Goal: Transaction & Acquisition: Purchase product/service

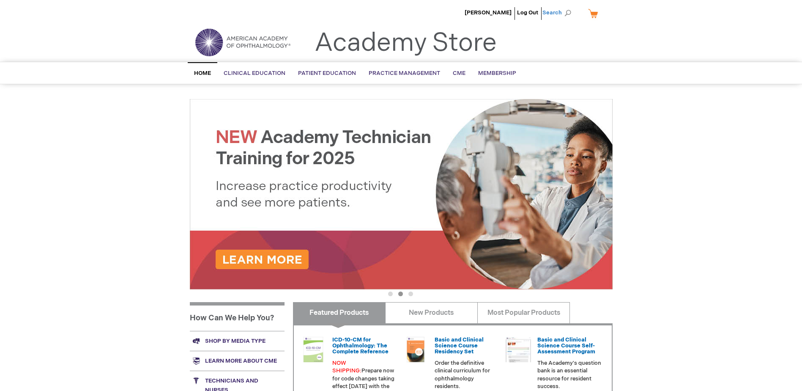
click at [564, 14] on span "Search" at bounding box center [558, 12] width 32 height 17
paste input "978-1-68104-674-7"
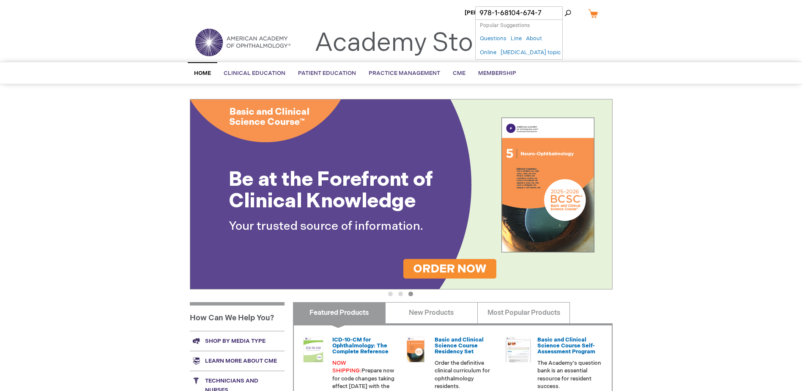
type input "978-1-68104-674-7"
click at [564, 6] on button "Search" at bounding box center [567, 13] width 7 height 14
click at [530, 55] on link "Ophthalmic Medical Assisting: An Independent Study Course" at bounding box center [534, 51] width 46 height 32
click at [515, 63] on link "Ophthalmic Medical Assisting: An Independent Study Course" at bounding box center [534, 51] width 46 height 32
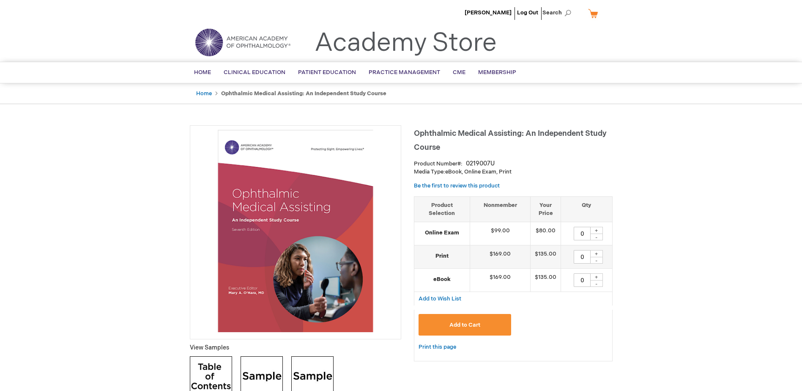
click at [598, 229] on div "+" at bounding box center [596, 230] width 13 height 7
type input "4"
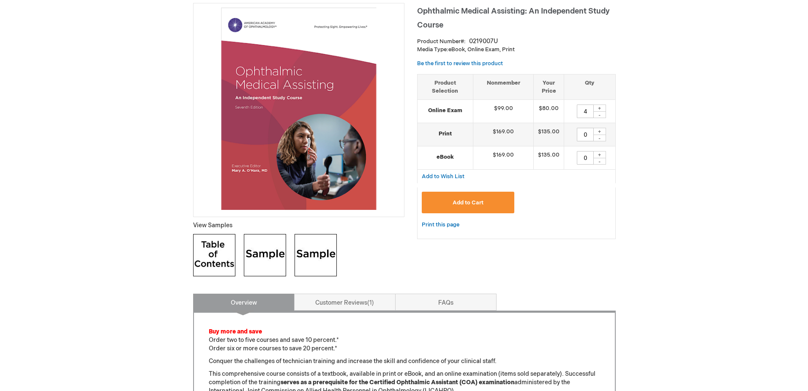
scroll to position [127, 0]
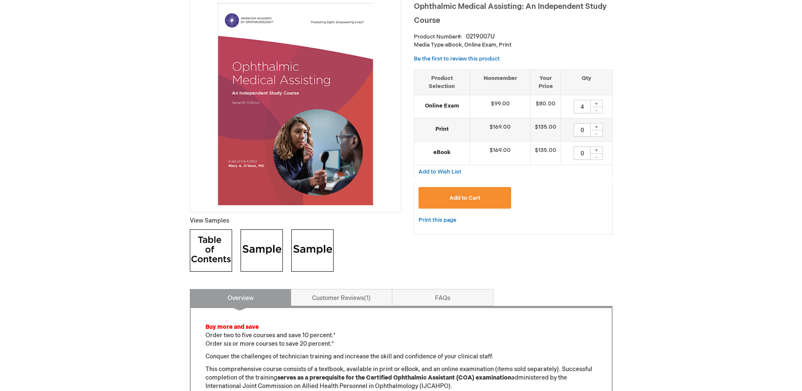
click at [463, 194] on button "Add to Cart" at bounding box center [465, 198] width 93 height 22
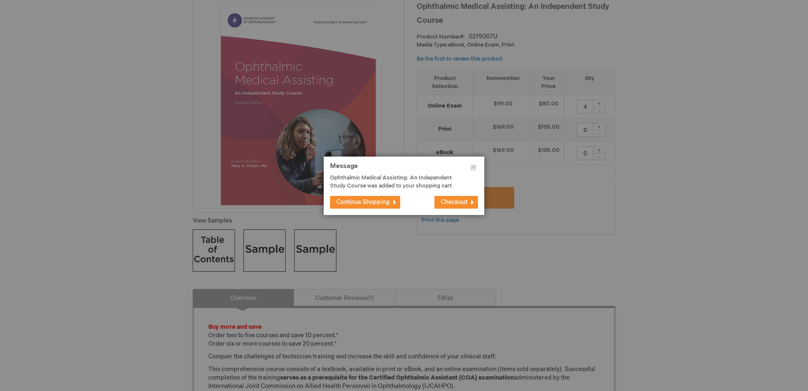
click at [460, 201] on span "Checkout" at bounding box center [454, 201] width 27 height 7
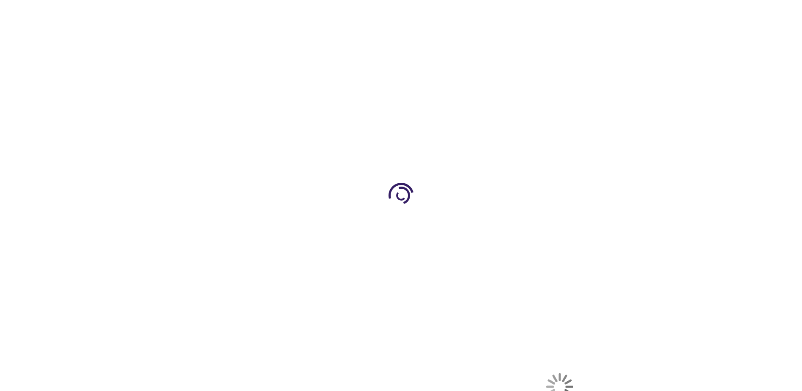
select select "US"
select select "57"
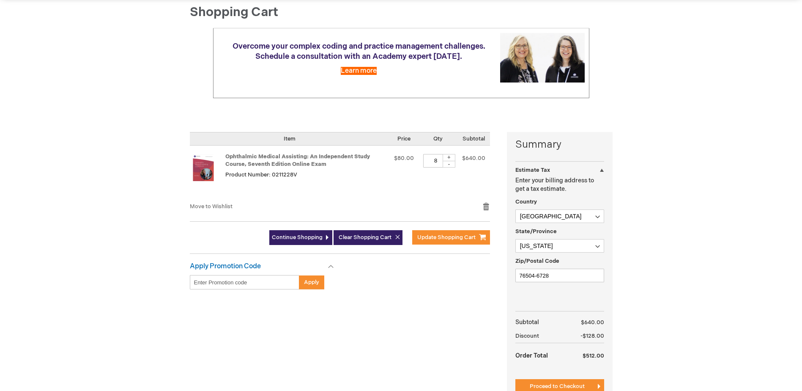
scroll to position [85, 0]
click at [451, 163] on div "-" at bounding box center [449, 163] width 13 height 7
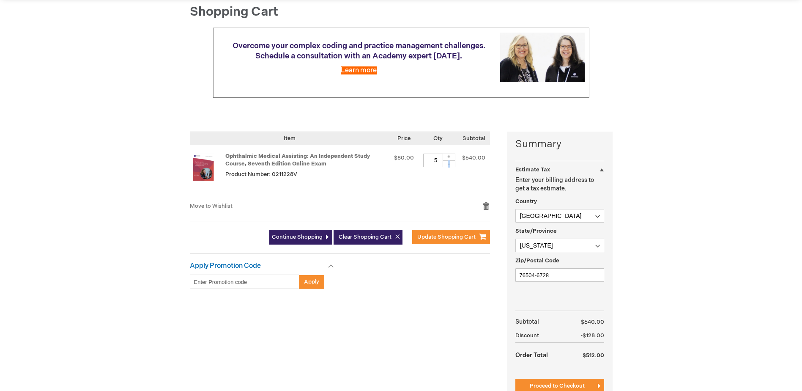
type input "4"
click at [701, 196] on div "Richard Moore Log Out Search My Cart 8 8 items CLOSE RECENTLY ADDED ITEM(S) Clo…" at bounding box center [401, 245] width 802 height 660
click at [367, 182] on div "Ophthalmic Medical Assisting: An Independent Study Course, Seventh Edition Onli…" at bounding box center [305, 173] width 161 height 40
click at [436, 231] on button "Update Shopping Cart" at bounding box center [451, 237] width 78 height 14
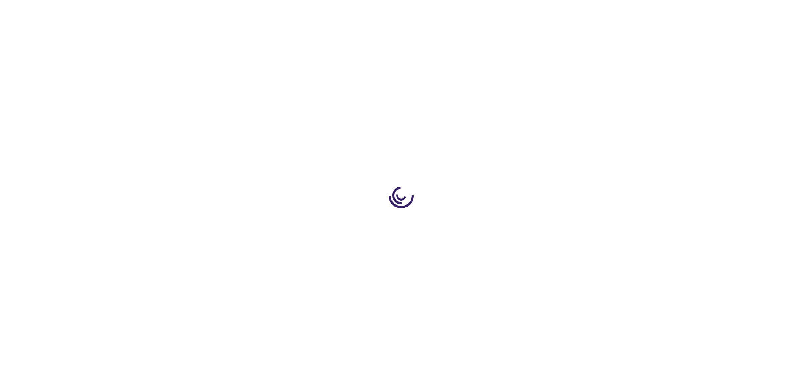
select select "US"
select select "57"
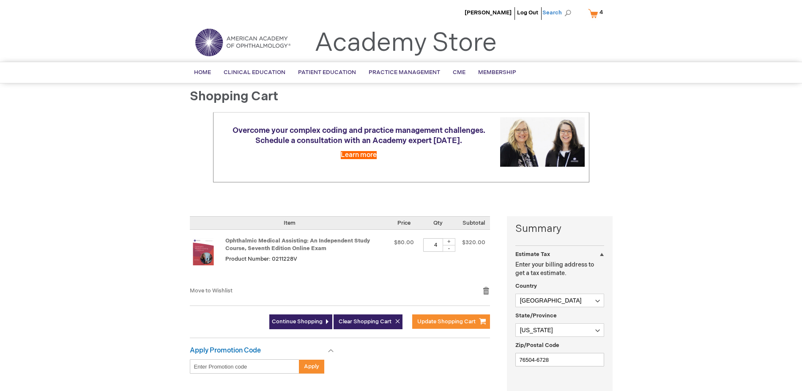
click at [548, 11] on span "Search" at bounding box center [558, 12] width 32 height 17
paste input "979-8-9993456-0-8"
type input "979-8-9993456-0-8"
click at [564, 6] on button "Search" at bounding box center [567, 13] width 7 height 14
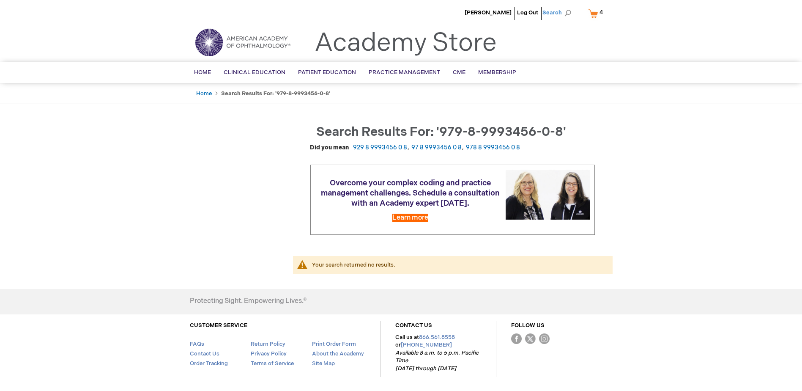
click at [565, 14] on span "Search" at bounding box center [558, 12] width 32 height 17
drag, startPoint x: 553, startPoint y: 13, endPoint x: 384, endPoint y: 11, distance: 169.6
click at [385, 11] on div "Richard Moore Log Out Search My Cart 4 4 items CLOSE RECENTLY ADDED ITEM(S) Clo…" at bounding box center [401, 211] width 802 height 423
click at [572, 11] on span "Search" at bounding box center [558, 12] width 32 height 17
drag, startPoint x: 550, startPoint y: 11, endPoint x: 382, endPoint y: 14, distance: 167.5
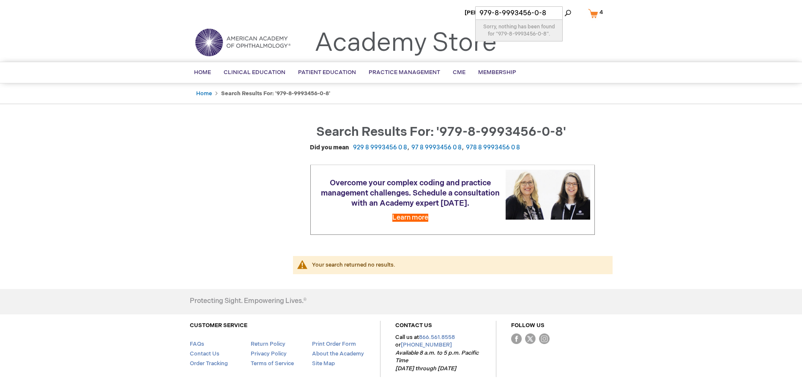
click at [382, 14] on div "Richard Moore Log Out Search My Cart 4 4 items CLOSE RECENTLY ADDED ITEM(S) Clo…" at bounding box center [401, 211] width 802 height 423
click at [557, 15] on span "Search" at bounding box center [558, 12] width 32 height 17
click at [463, 16] on ul "Richard Moore Log Out Search" at bounding box center [402, 15] width 436 height 30
click at [557, 9] on span "Search" at bounding box center [558, 12] width 32 height 17
click at [557, 13] on input "979-8-9993456-0-8" at bounding box center [519, 13] width 88 height 14
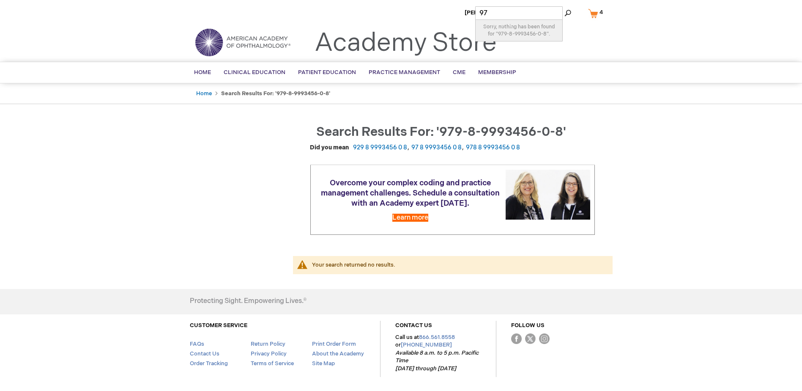
type input "9"
paste input "The EP Lab Visual Orientation Manual"
type input "The EP Lab Visual Orientation Manual"
click at [564, 6] on button "Search" at bounding box center [567, 13] width 7 height 14
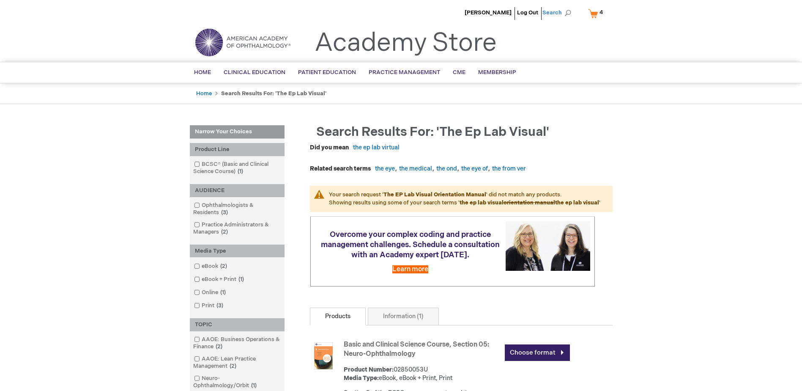
click at [566, 12] on span "Search" at bounding box center [558, 12] width 32 height 17
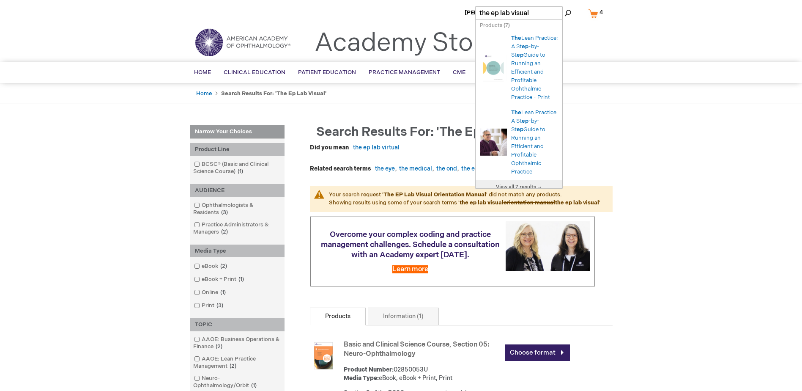
drag, startPoint x: 546, startPoint y: 15, endPoint x: 441, endPoint y: 16, distance: 105.7
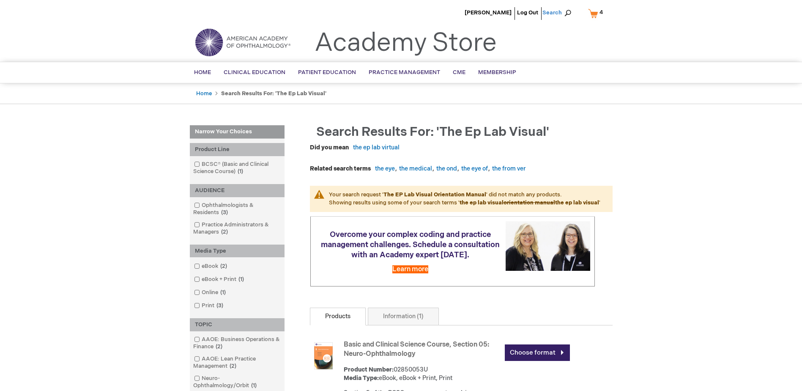
click at [563, 11] on span "Search" at bounding box center [558, 12] width 32 height 17
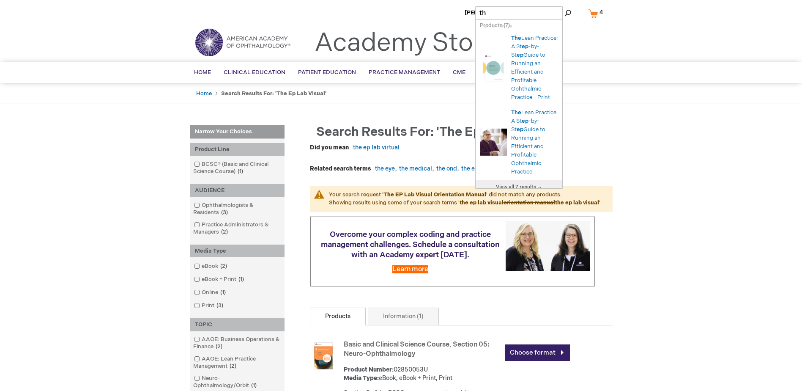
type input "t"
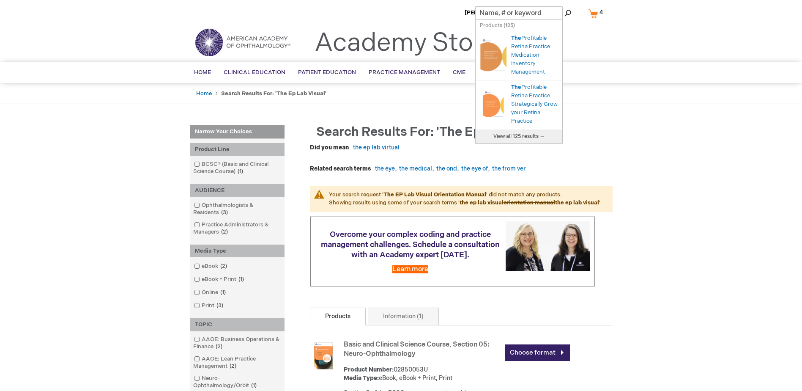
paste input "979-8-9993456-0-8"
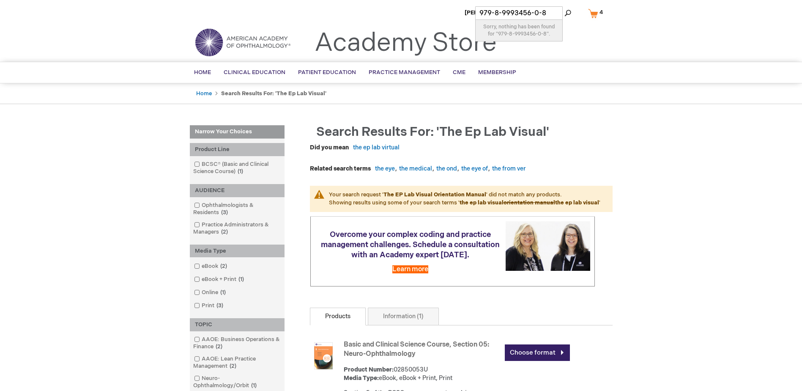
drag, startPoint x: 550, startPoint y: 12, endPoint x: 477, endPoint y: 8, distance: 72.4
click at [477, 8] on input "979-8-9993456-0-8" at bounding box center [519, 13] width 88 height 14
type input "979-8-9993456-0-8"
